Goal: Information Seeking & Learning: Learn about a topic

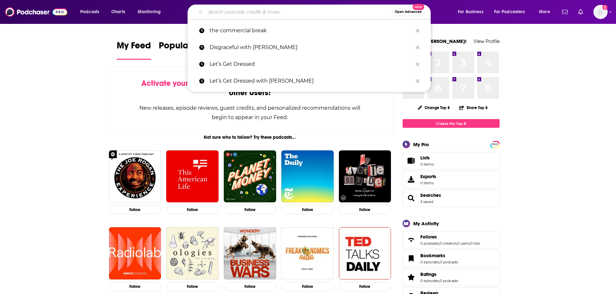
click at [304, 12] on input "Search podcasts, credits, & more..." at bounding box center [298, 12] width 186 height 10
paste input "@madepossiblebypopculture"
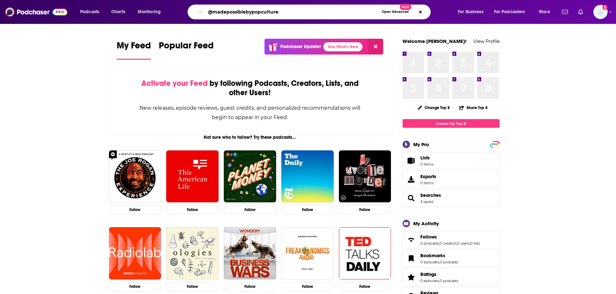
type input "@madepossiblebypopculture"
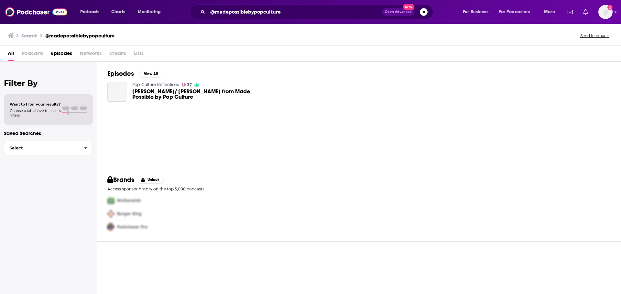
click at [206, 87] on div "Pop Culture Reflections 37 [PERSON_NAME]/ [PERSON_NAME] from Made Possible by P…" at bounding box center [201, 92] width 138 height 20
click at [206, 91] on span "[PERSON_NAME]/ [PERSON_NAME] from Made Possible by Pop Culture" at bounding box center [201, 94] width 138 height 11
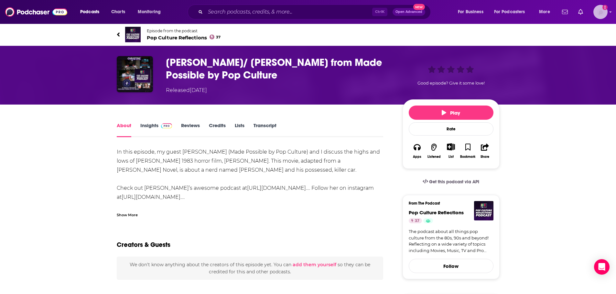
click at [602, 10] on img "Logged in as LaurenKenyon" at bounding box center [600, 12] width 14 height 14
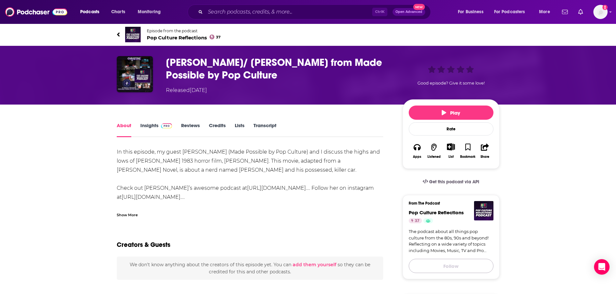
click at [435, 267] on button "Follow" at bounding box center [451, 266] width 85 height 14
click at [453, 268] on span "Following" at bounding box center [448, 267] width 23 height 8
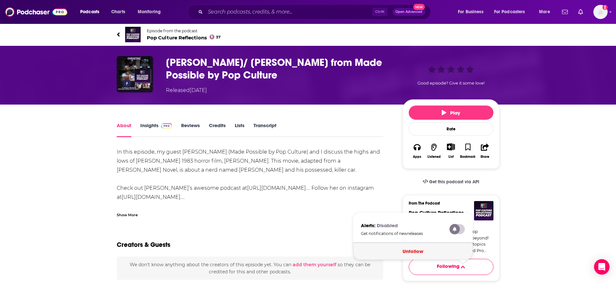
click at [431, 254] on button "Unfollow" at bounding box center [413, 251] width 120 height 17
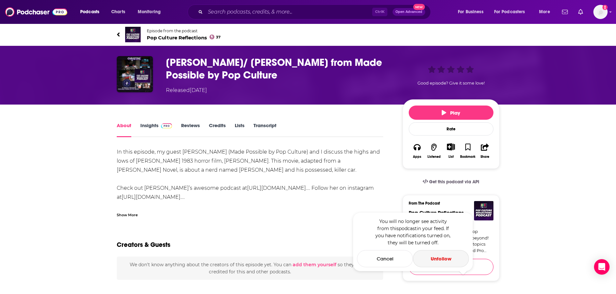
click at [432, 258] on button "Unfollow" at bounding box center [441, 258] width 56 height 17
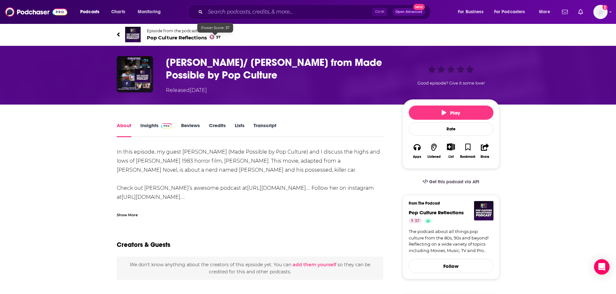
click at [211, 38] on icon at bounding box center [211, 37] width 5 height 5
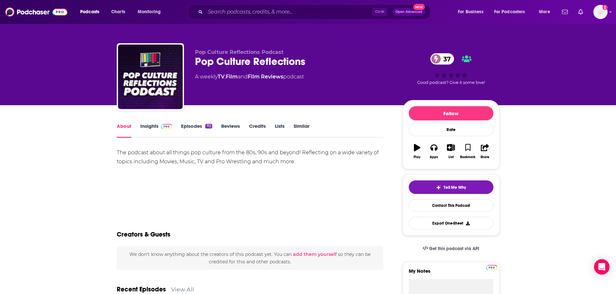
click at [165, 126] on img at bounding box center [166, 126] width 11 height 5
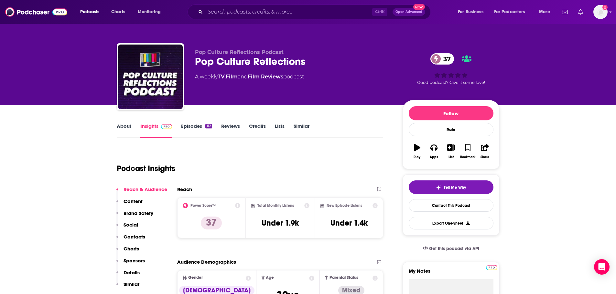
click at [307, 206] on icon at bounding box center [306, 205] width 5 height 5
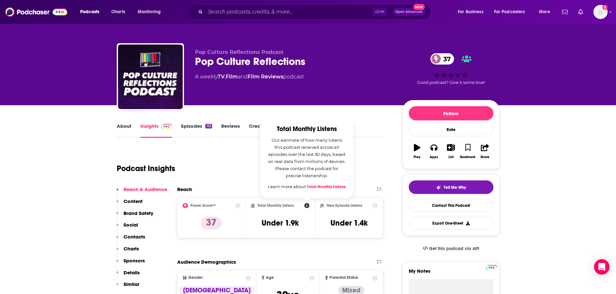
click at [239, 207] on icon at bounding box center [237, 205] width 5 height 5
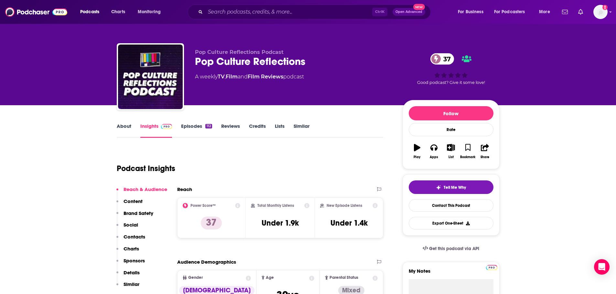
click at [239, 207] on icon at bounding box center [237, 205] width 5 height 5
click at [342, 159] on div "Podcast Insights" at bounding box center [247, 164] width 261 height 33
